Goal: Task Accomplishment & Management: Manage account settings

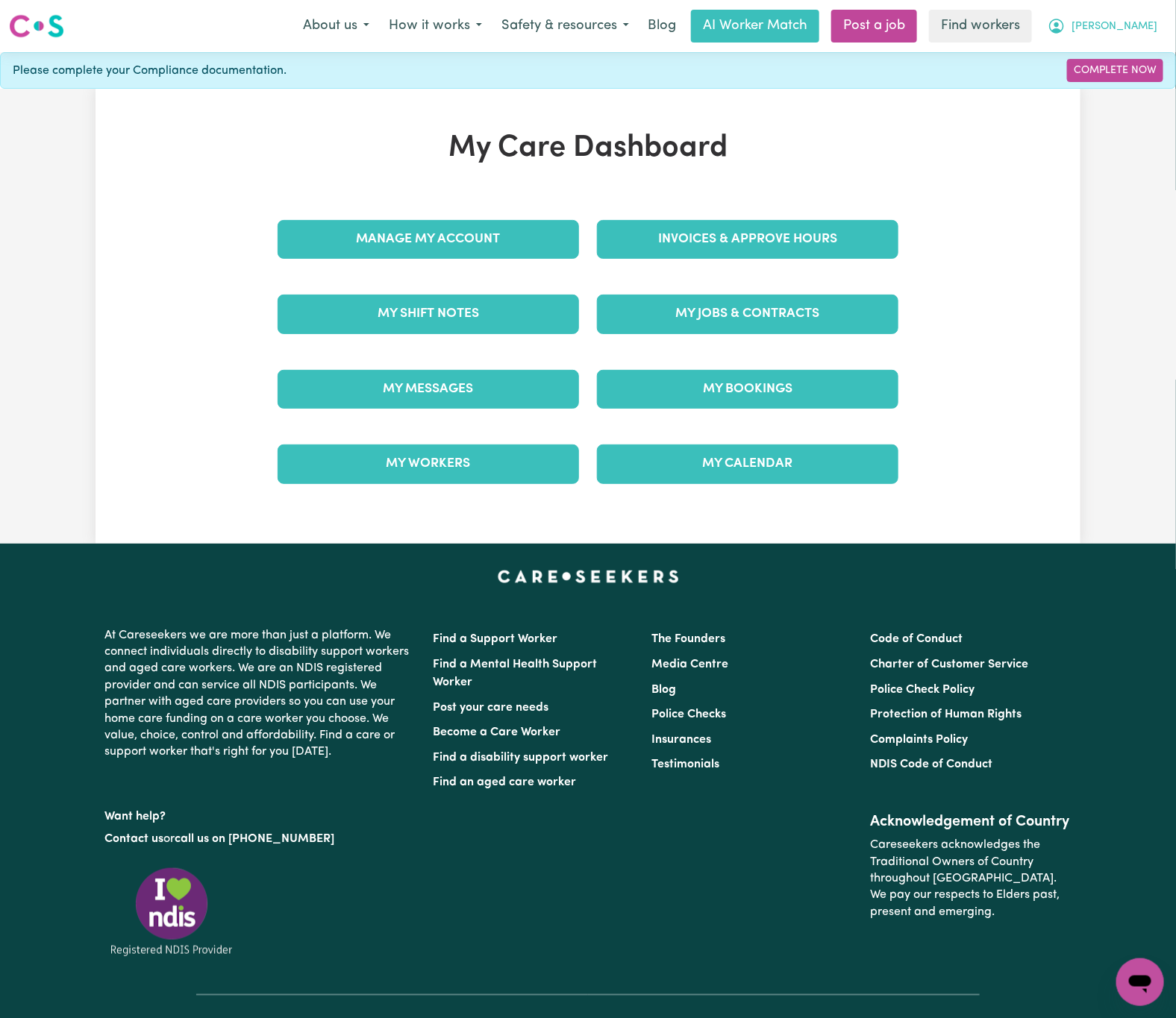
click at [1151, 19] on span "[PERSON_NAME]" at bounding box center [1115, 27] width 86 height 17
click at [1122, 121] on link "Logout" at bounding box center [1107, 115] width 118 height 29
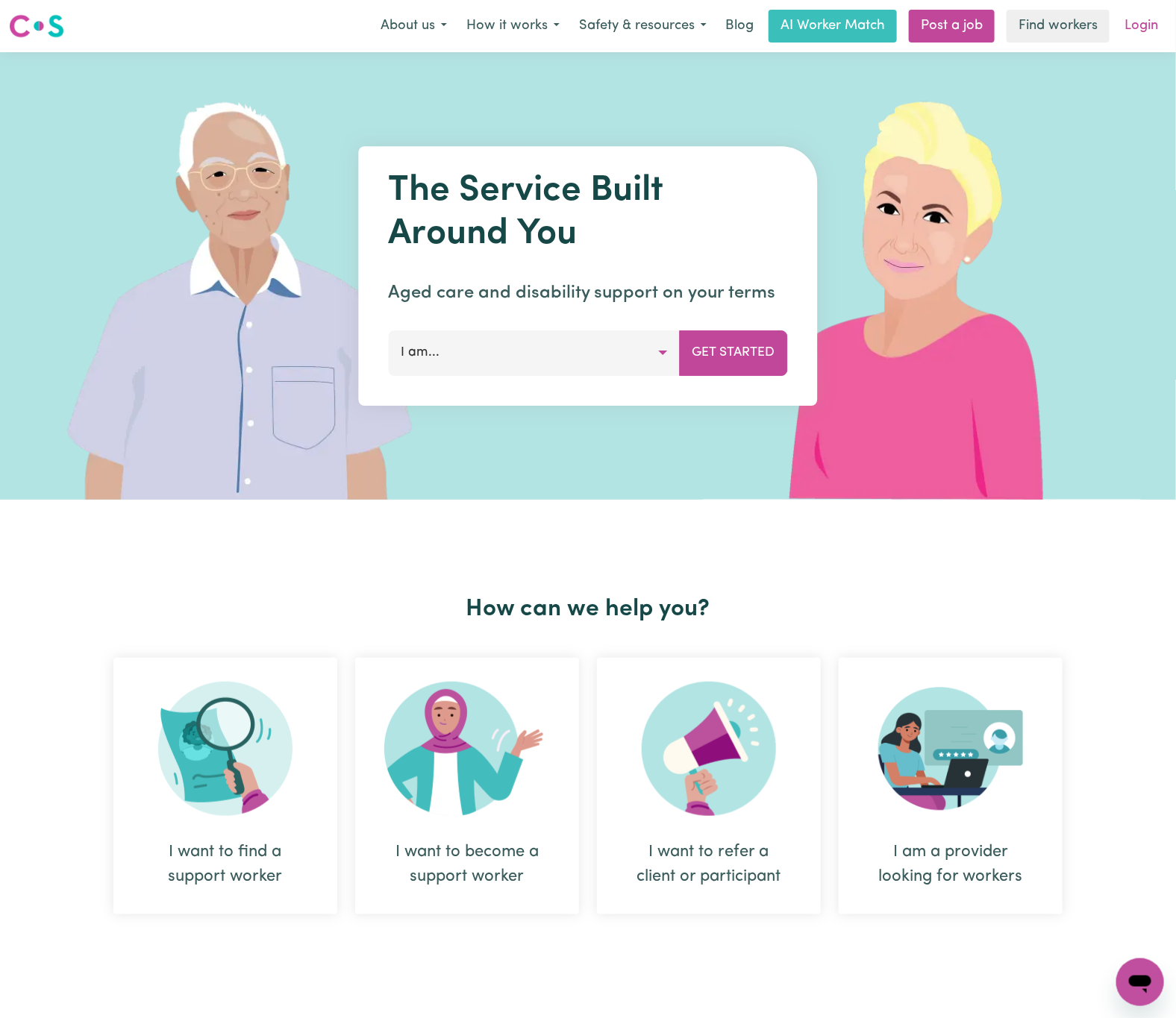
click at [1138, 26] on link "Login" at bounding box center [1141, 26] width 51 height 33
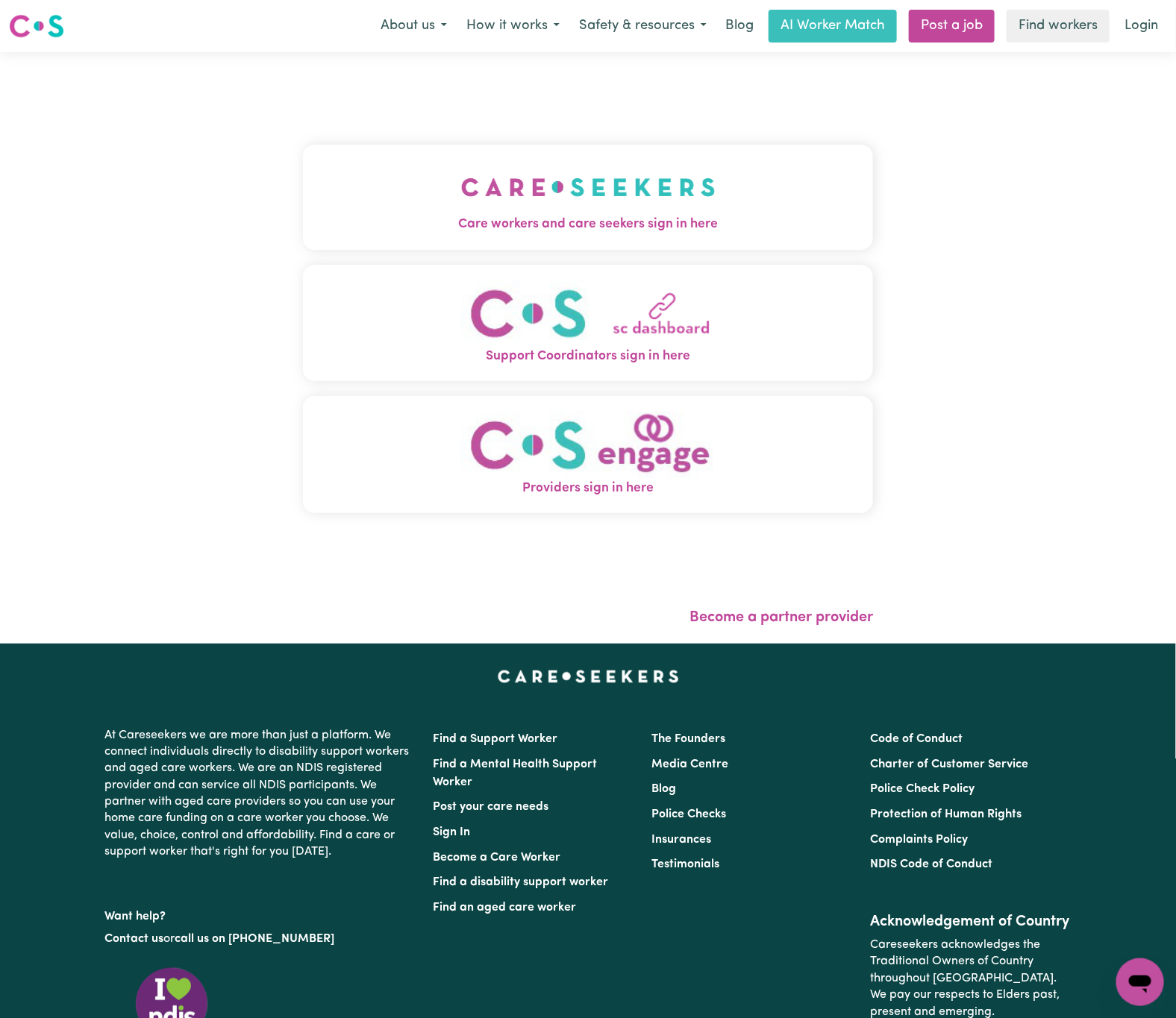
drag, startPoint x: 349, startPoint y: 186, endPoint x: 325, endPoint y: 186, distance: 24.0
click at [349, 186] on button "Care workers and care seekers sign in here" at bounding box center [588, 197] width 570 height 104
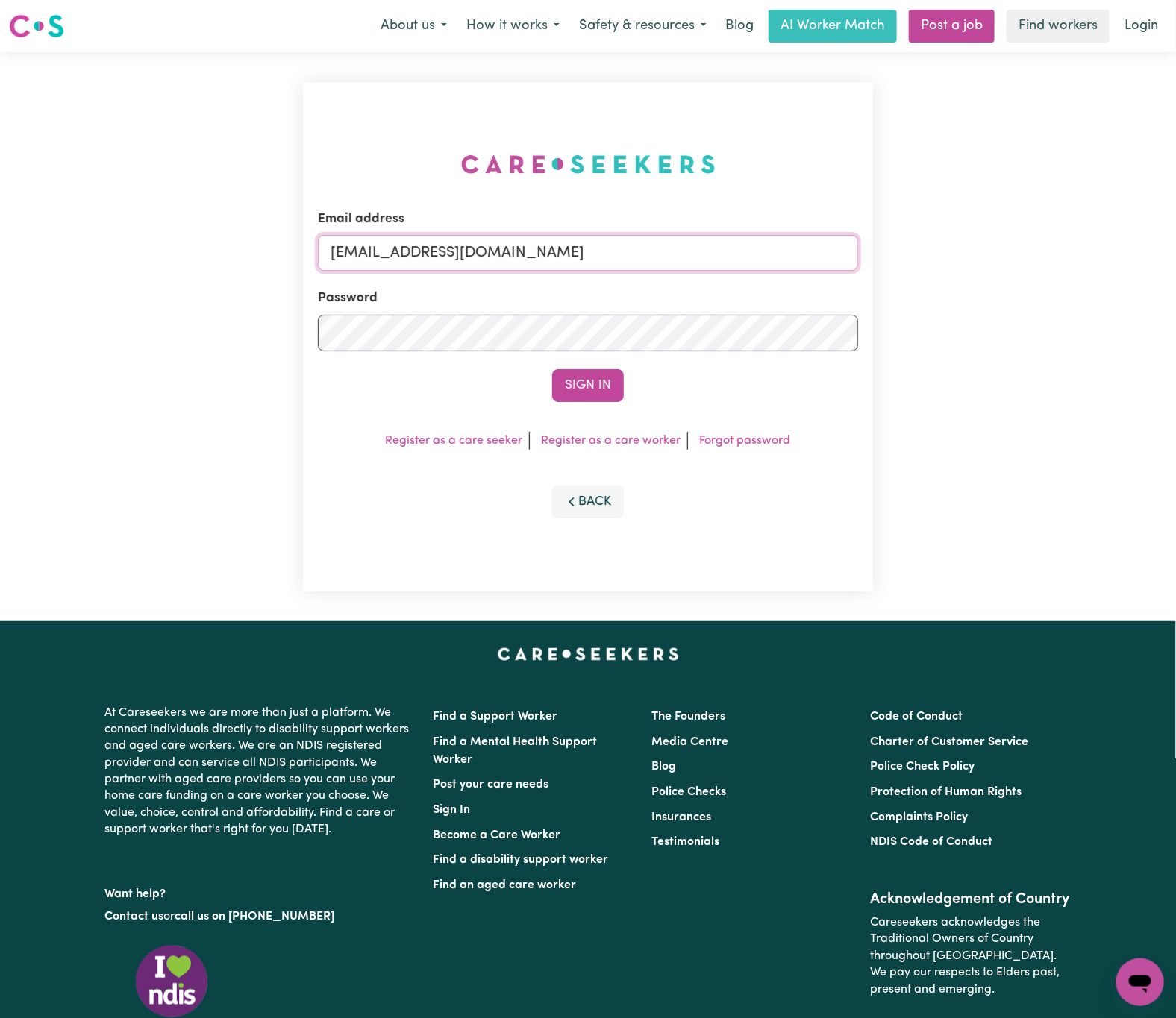
drag, startPoint x: 410, startPoint y: 253, endPoint x: 941, endPoint y: 250, distance: 531.0
click at [941, 250] on div "Email address [EMAIL_ADDRESS][DOMAIN_NAME] Password Sign In Register as a care …" at bounding box center [588, 336] width 1176 height 569
paste input "sanjalovrakovicJC"
type input "[EMAIL_ADDRESS][DOMAIN_NAME]"
click at [552, 369] on button "Sign In" at bounding box center [588, 386] width 72 height 33
